Goal: Information Seeking & Learning: Learn about a topic

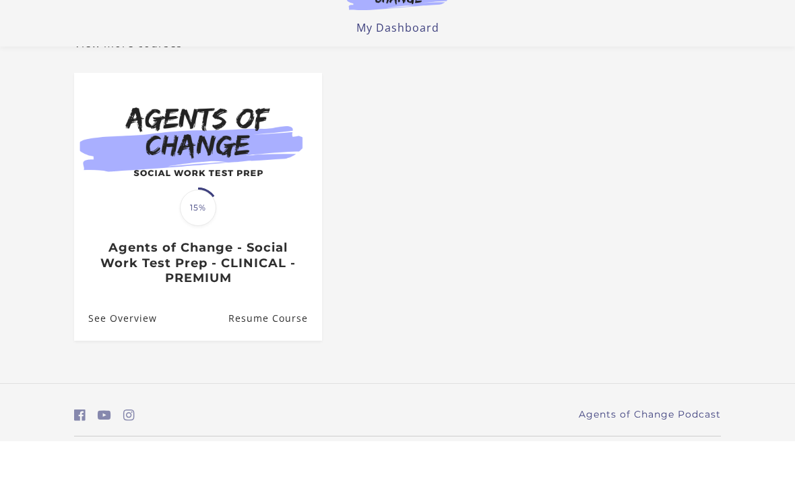
scroll to position [96, 0]
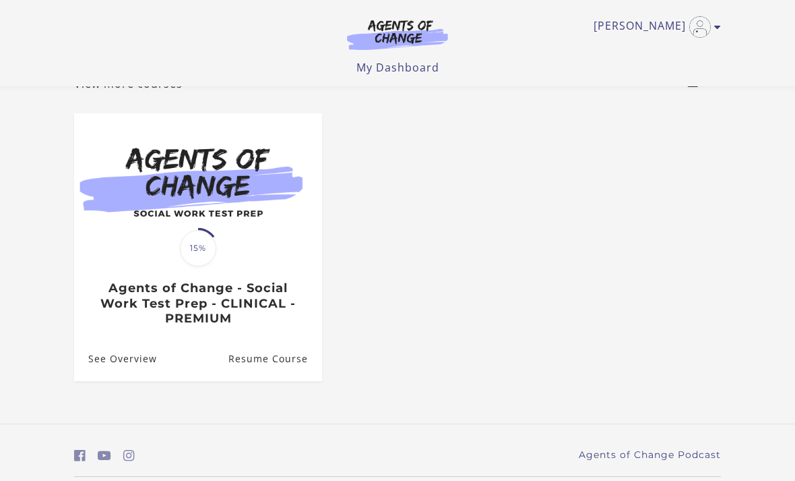
click at [255, 371] on link "Resume Course" at bounding box center [276, 358] width 94 height 44
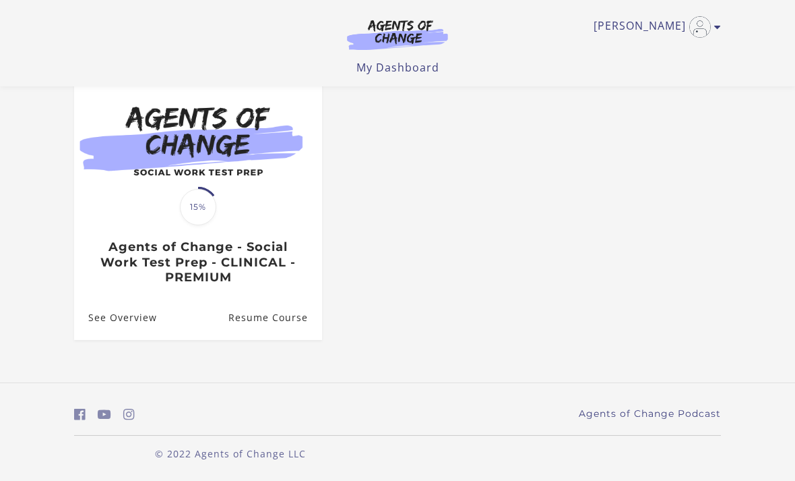
click at [253, 325] on link "Resume Course" at bounding box center [276, 317] width 94 height 44
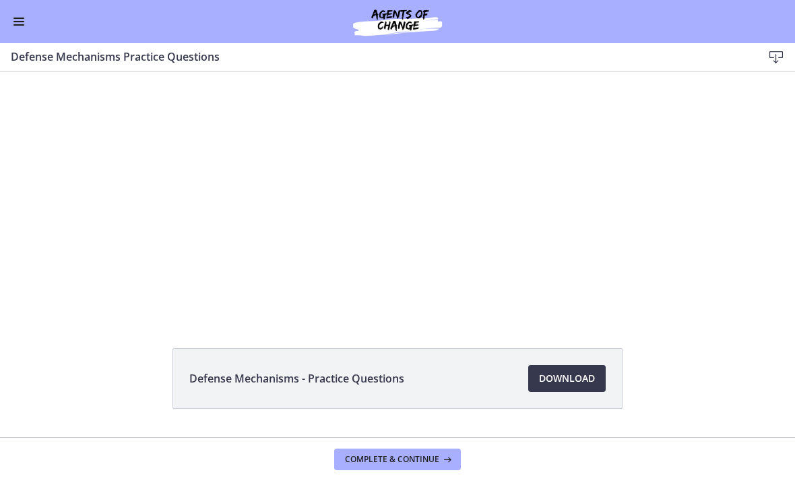
scroll to position [46, 0]
click at [572, 383] on span "Download Opens in a new window" at bounding box center [567, 376] width 56 height 16
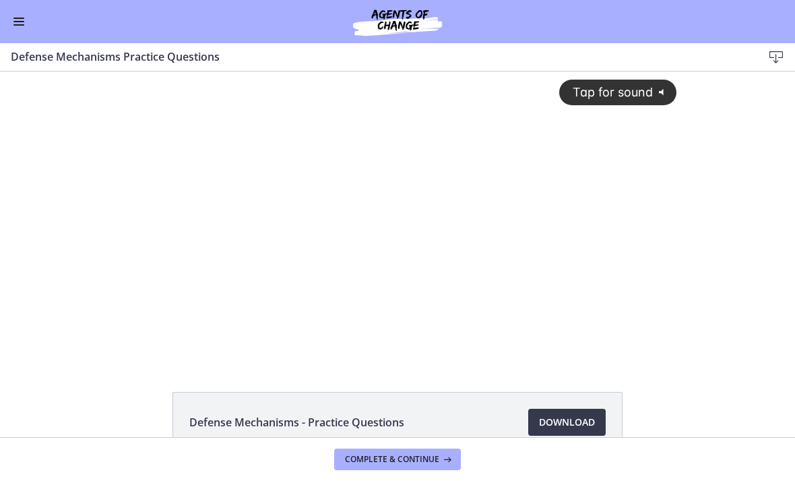
scroll to position [0, 0]
click at [599, 102] on button "Tap for sound @keyframes VOLUME_SMALL_WAVE_FLASH { 0% { opacity: 0; } 33% { opa…" at bounding box center [618, 92] width 117 height 25
click at [185, 210] on div at bounding box center [398, 215] width 575 height 289
click at [489, 336] on div at bounding box center [398, 215] width 575 height 289
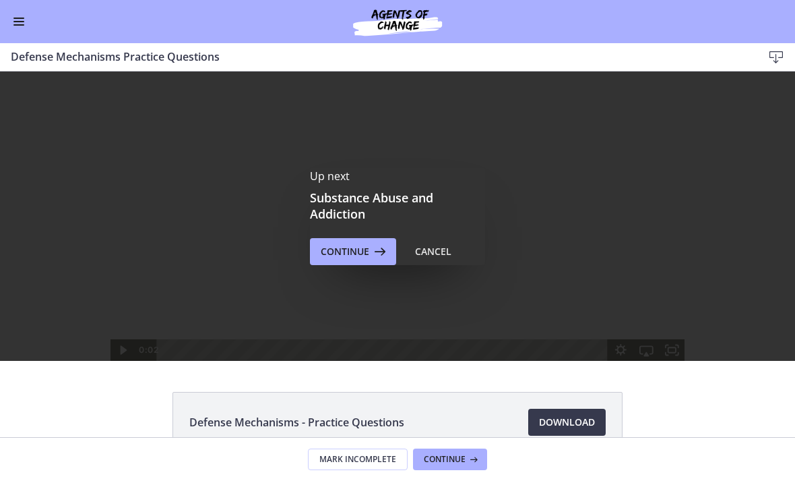
click at [347, 254] on span "Continue" at bounding box center [345, 251] width 49 height 16
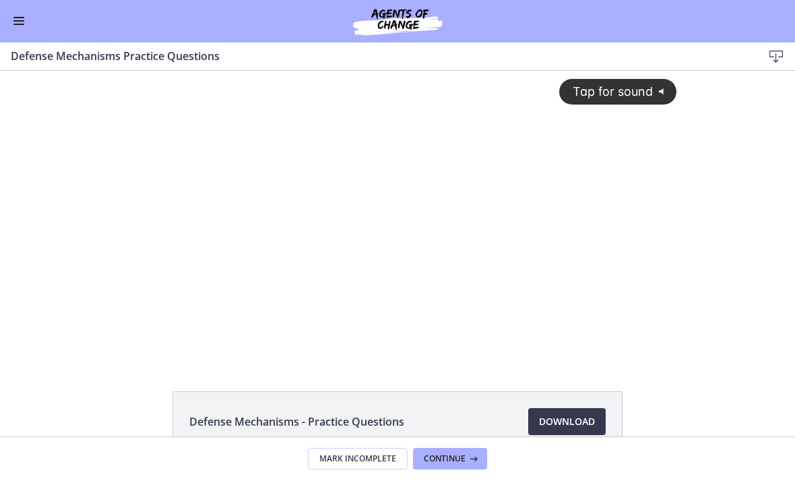
click at [595, 103] on button "Tap for sound @keyframes VOLUME_SMALL_WAVE_FLASH { 0% { opacity: 0; } 33% { opa…" at bounding box center [618, 91] width 117 height 25
click at [181, 281] on div at bounding box center [398, 215] width 575 height 289
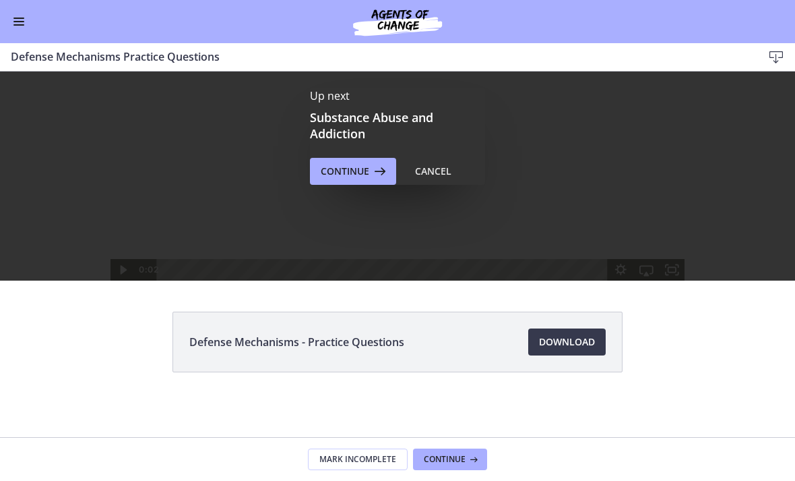
scroll to position [80, 0]
click at [343, 172] on span "Continue" at bounding box center [345, 171] width 49 height 16
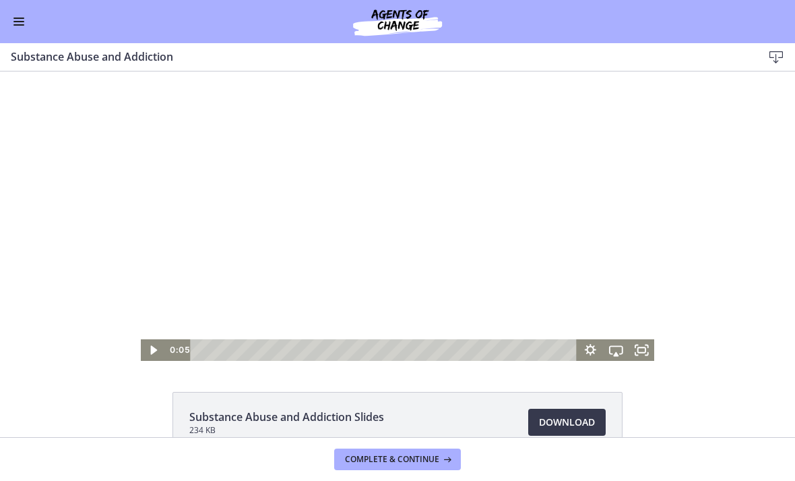
click at [599, 148] on div at bounding box center [398, 215] width 514 height 289
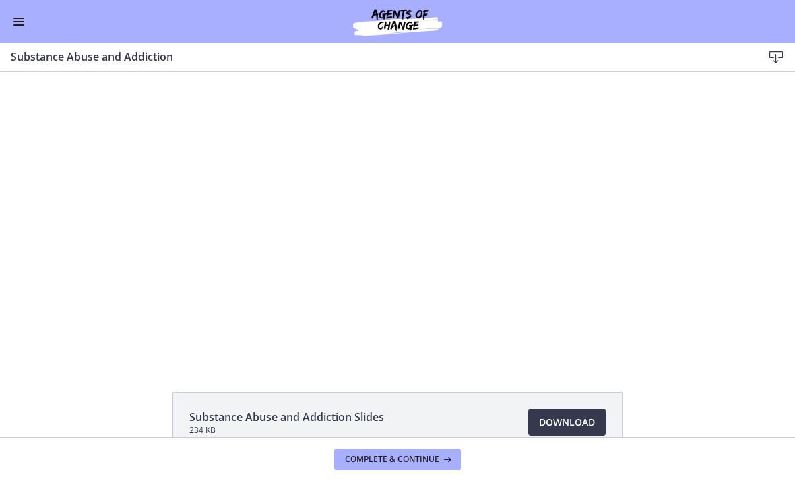
click at [377, 157] on div at bounding box center [398, 215] width 514 height 289
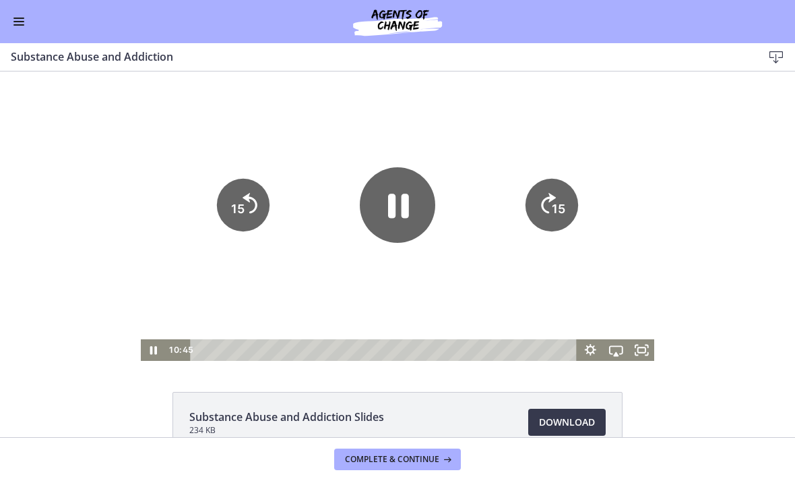
click at [403, 214] on icon "Pause" at bounding box center [398, 206] width 21 height 24
click at [403, 213] on icon "Play Video" at bounding box center [398, 205] width 76 height 76
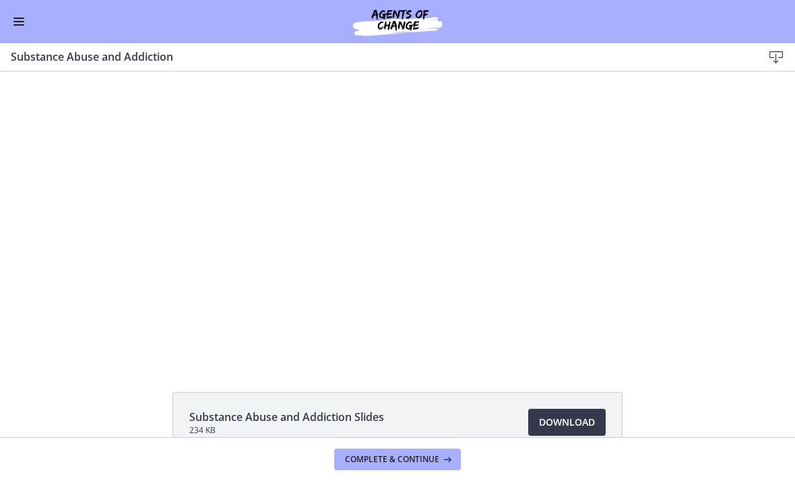
click at [368, 212] on div at bounding box center [398, 215] width 514 height 289
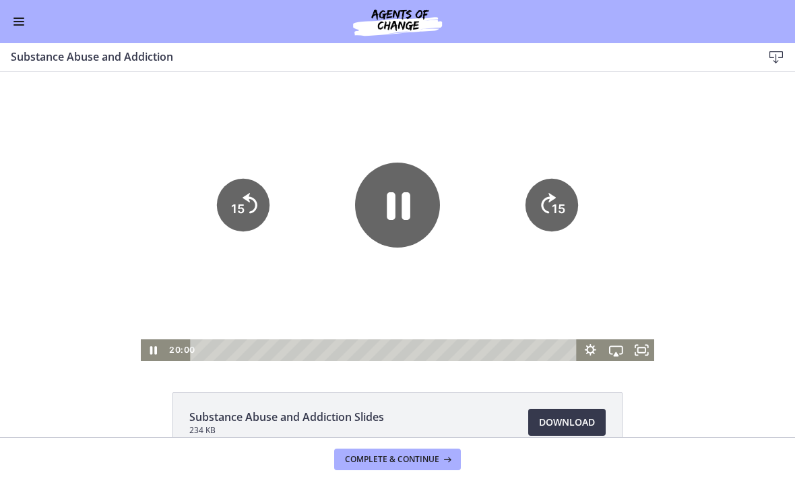
click at [407, 189] on icon "Pause" at bounding box center [397, 204] width 85 height 85
click at [396, 208] on icon "Play Video" at bounding box center [398, 205] width 20 height 26
